Goal: Find specific page/section: Find specific page/section

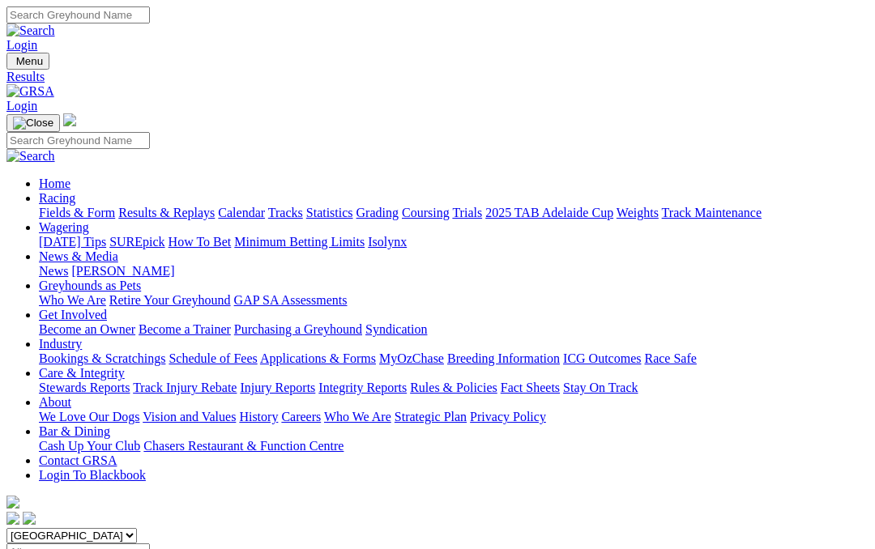
click at [75, 206] on link "Fields & Form" at bounding box center [77, 213] width 76 height 14
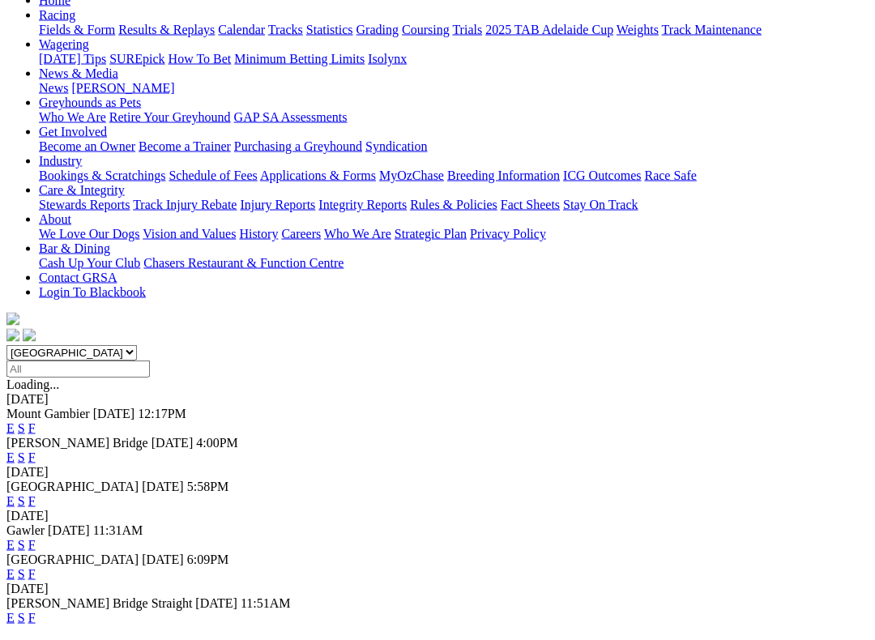
scroll to position [184, 0]
click at [36, 537] on link "F" at bounding box center [31, 544] width 7 height 14
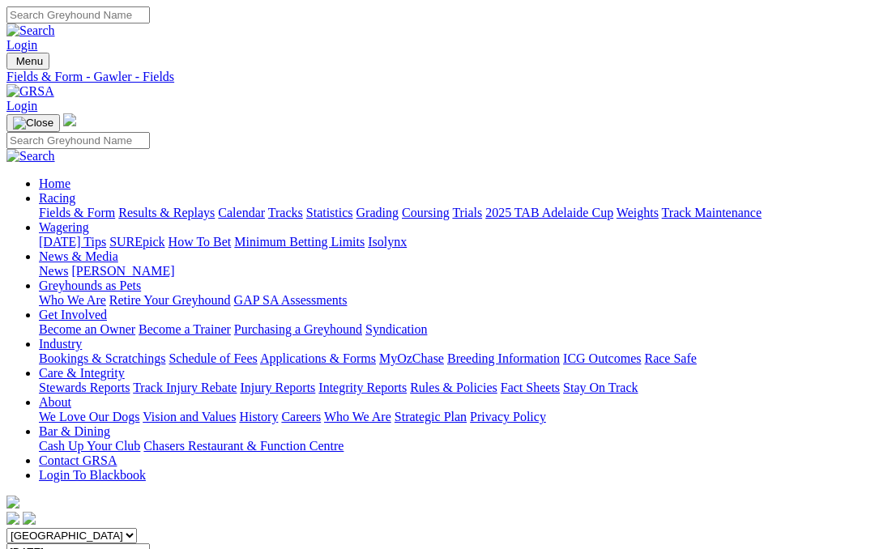
click at [450, 206] on link "Coursing" at bounding box center [426, 213] width 48 height 14
